Goal: Transaction & Acquisition: Purchase product/service

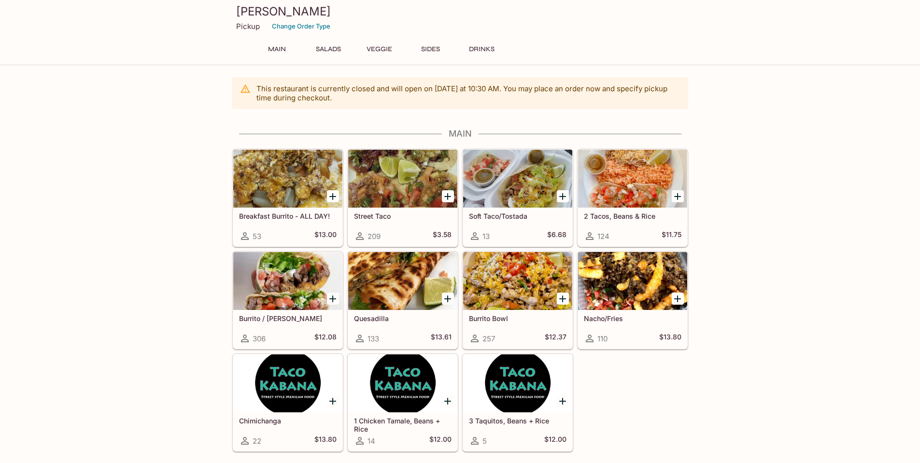
click at [387, 273] on div at bounding box center [402, 281] width 109 height 58
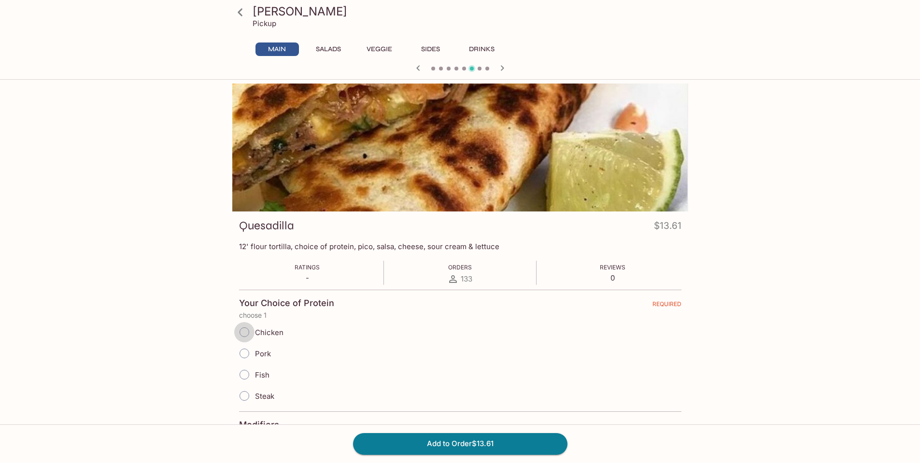
click at [244, 331] on input "Chicken" at bounding box center [244, 332] width 20 height 20
radio input "true"
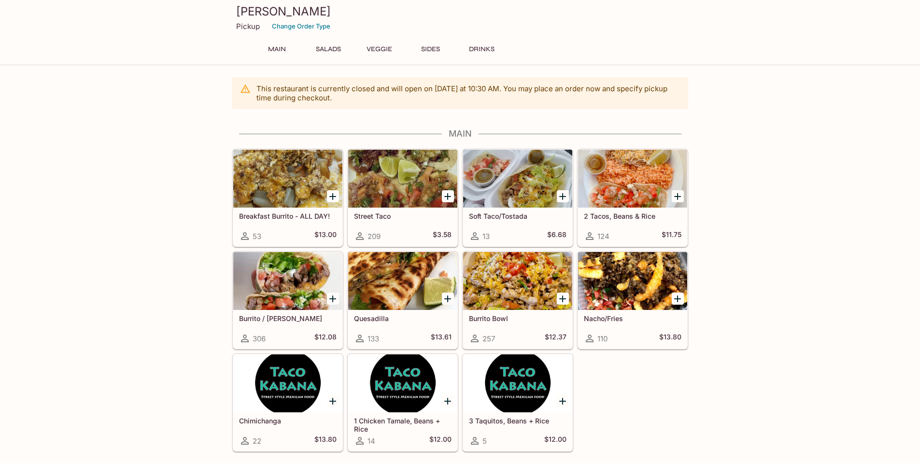
click at [324, 47] on button "Salads" at bounding box center [328, 50] width 43 height 14
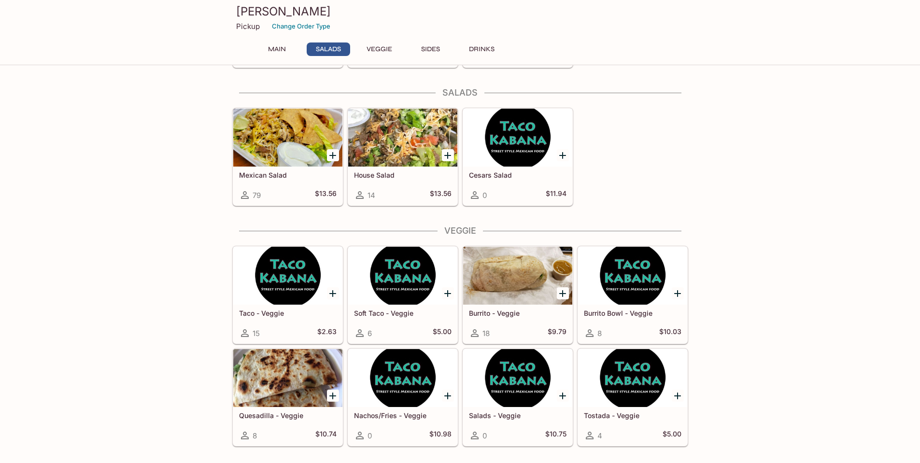
scroll to position [389, 0]
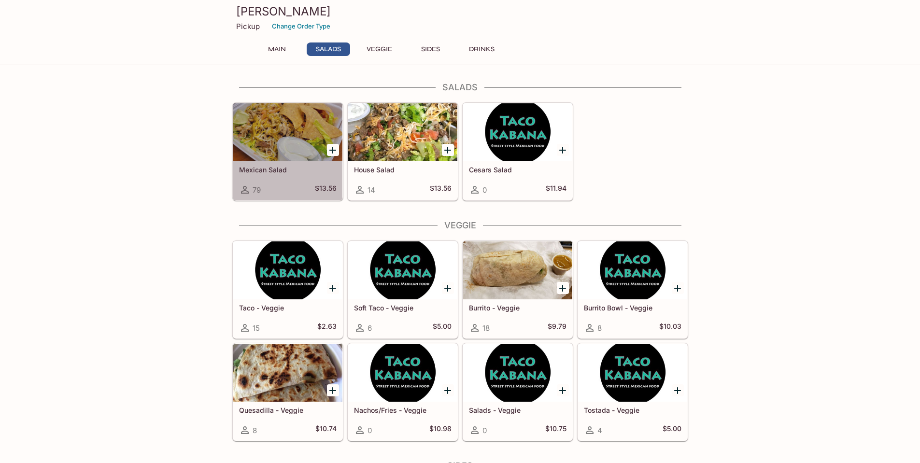
drag, startPoint x: 275, startPoint y: 126, endPoint x: 288, endPoint y: 123, distance: 12.8
click at [275, 126] on div at bounding box center [287, 132] width 109 height 58
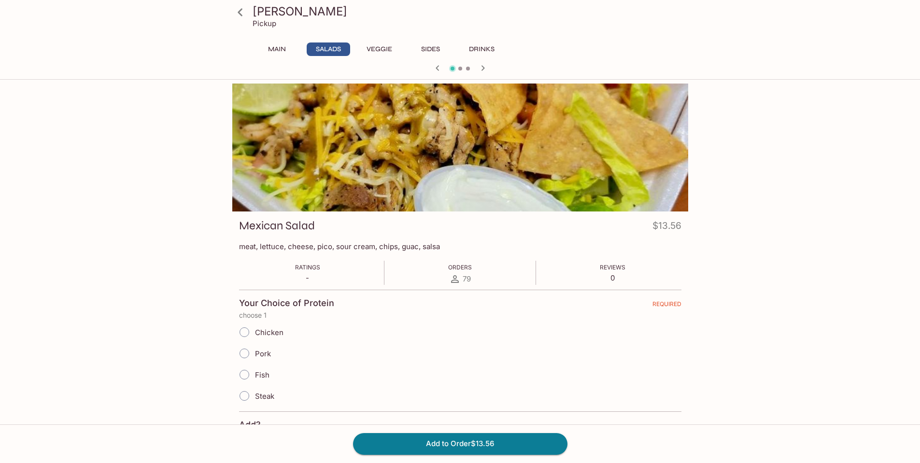
click at [277, 52] on button "Main" at bounding box center [277, 50] width 43 height 14
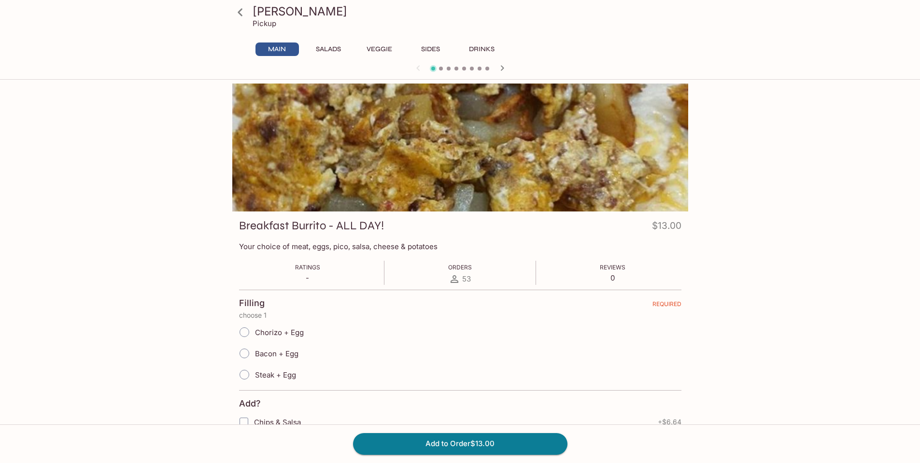
click at [287, 46] on button "Main" at bounding box center [277, 50] width 43 height 14
click at [238, 10] on icon at bounding box center [240, 12] width 17 height 17
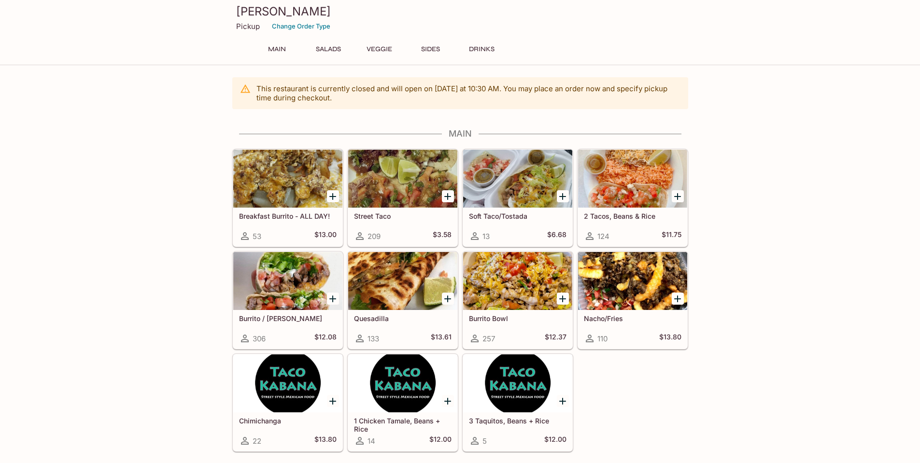
click at [518, 287] on div at bounding box center [517, 281] width 109 height 58
click at [561, 299] on icon "Add Burrito Bowl" at bounding box center [562, 299] width 7 height 7
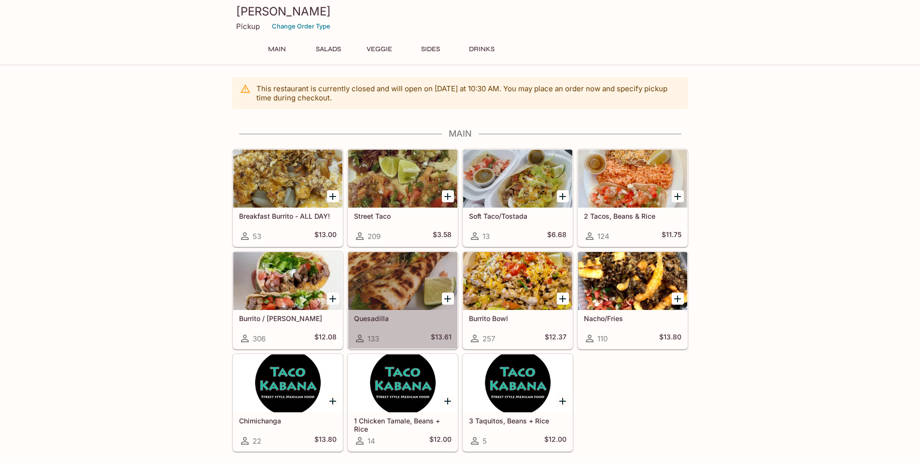
click at [402, 279] on div at bounding box center [402, 281] width 109 height 58
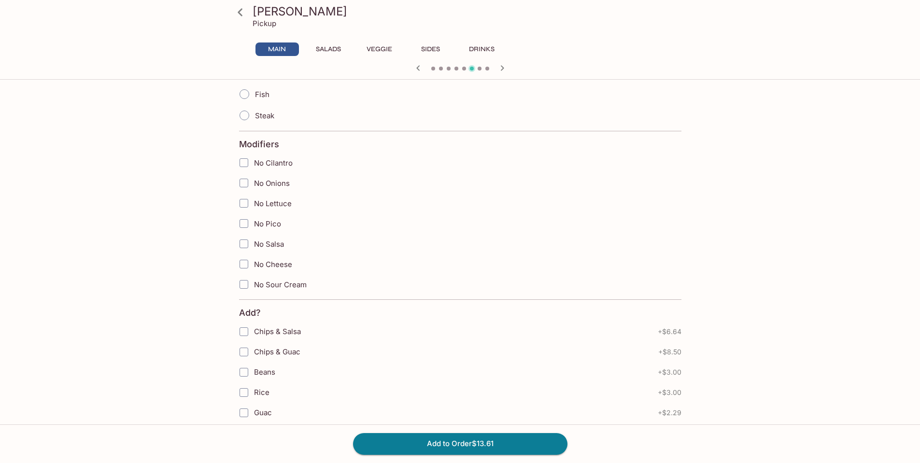
scroll to position [242, 0]
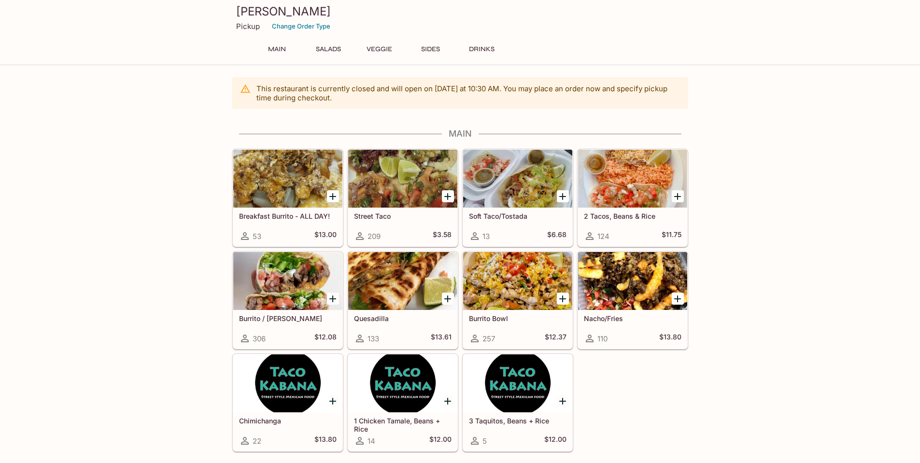
click at [320, 49] on button "Salads" at bounding box center [328, 50] width 43 height 14
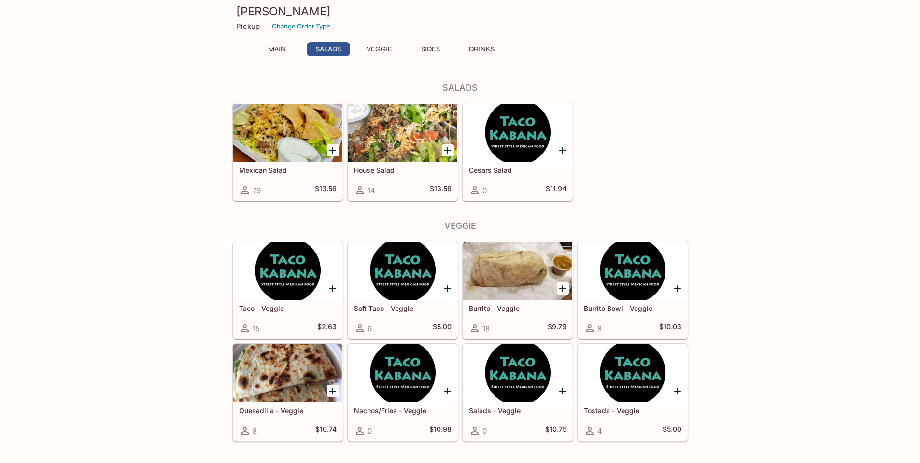
scroll to position [389, 0]
click at [253, 141] on div at bounding box center [287, 132] width 109 height 58
